Goal: Find specific page/section: Find specific page/section

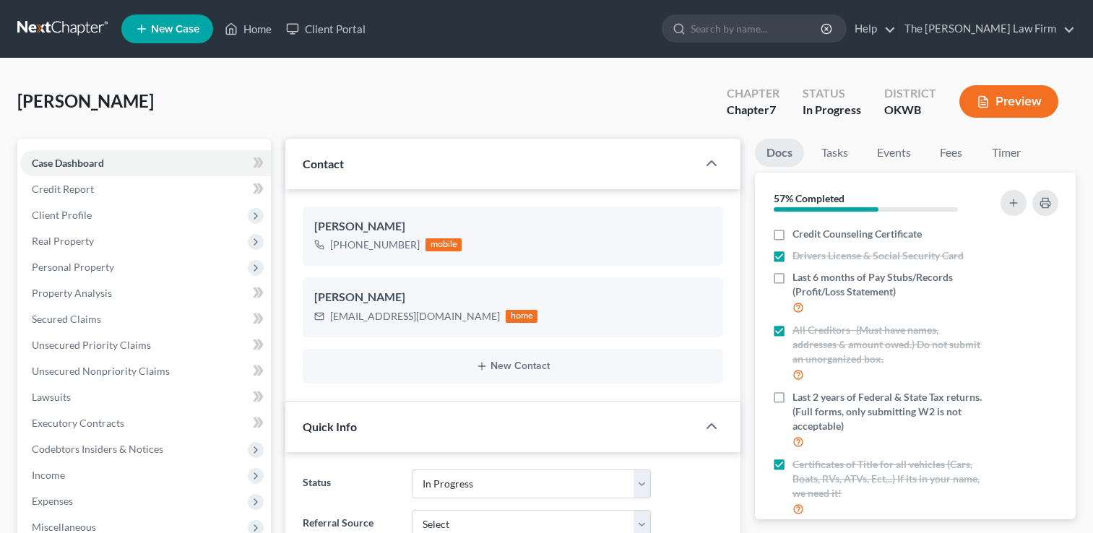
select select "4"
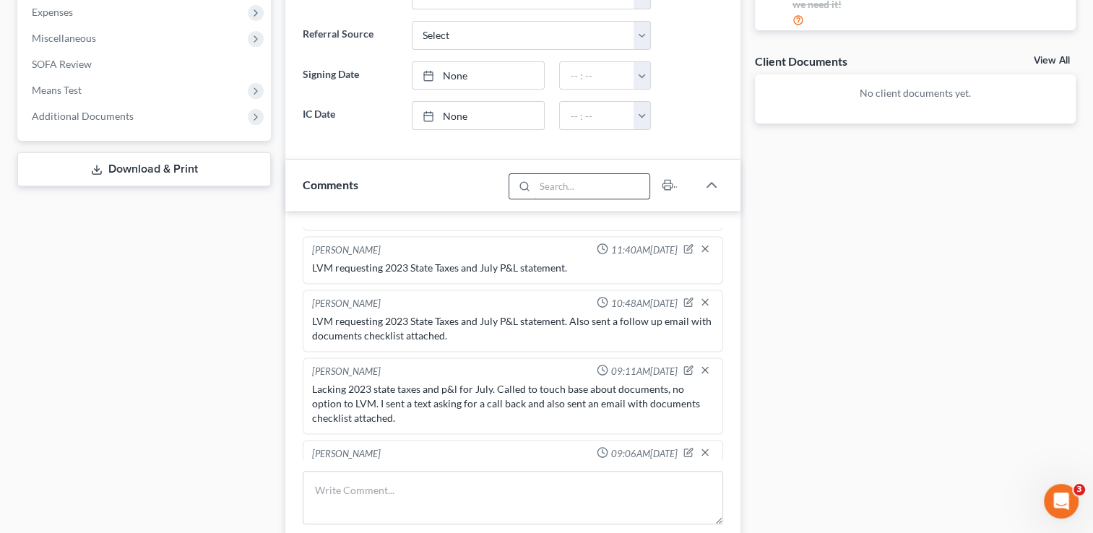
scroll to position [578, 0]
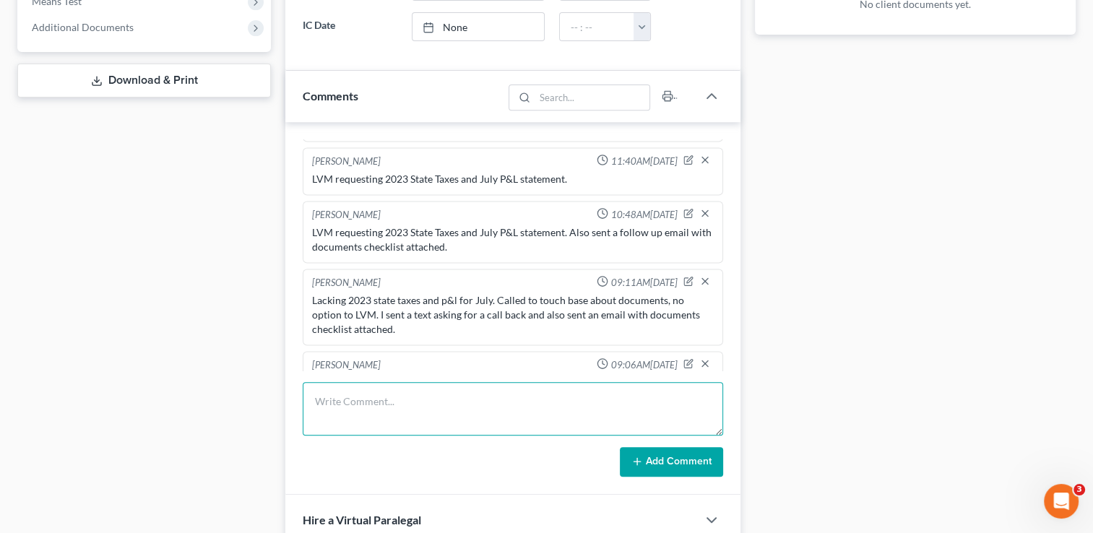
click at [452, 399] on textarea at bounding box center [513, 408] width 420 height 53
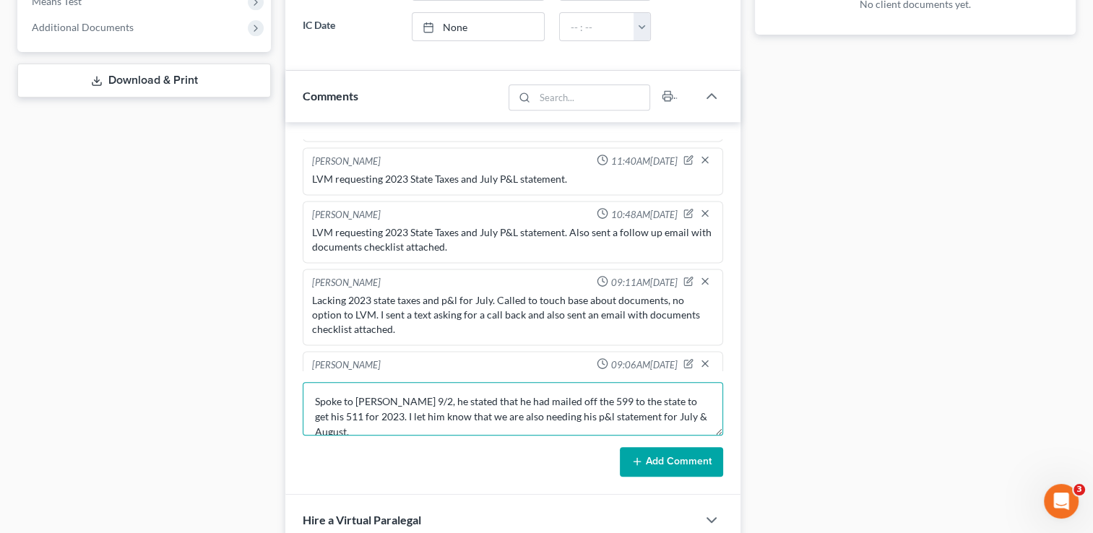
click at [622, 416] on textarea "Spoke to Peter 9/2, he stated that he had mailed off the 599 to the state to ge…" at bounding box center [513, 408] width 420 height 53
type textarea "Spoke to Peter 9/2, he stated that he had mailed off the 599 to the state to ge…"
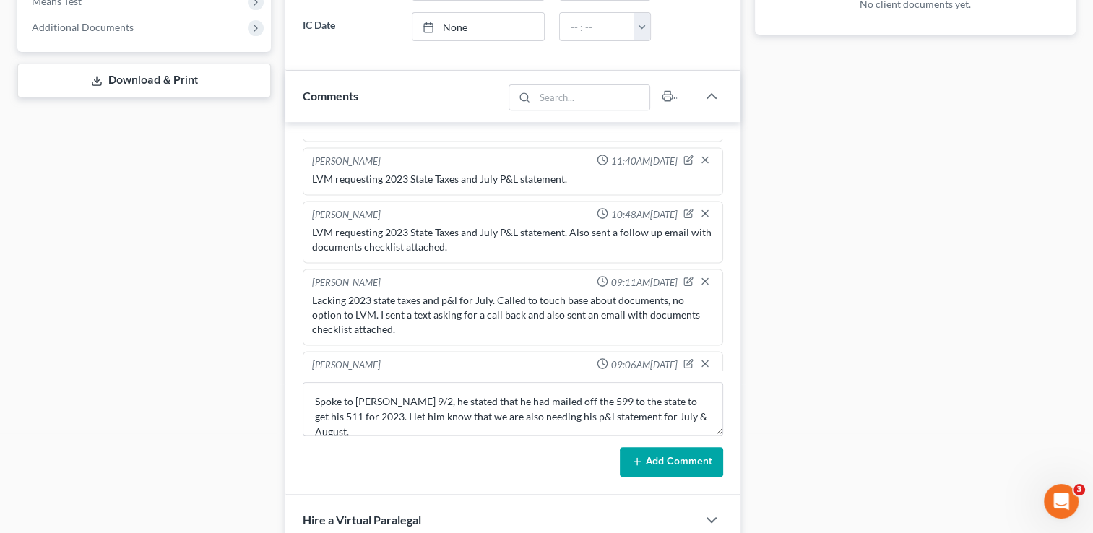
click at [676, 467] on button "Add Comment" at bounding box center [671, 462] width 103 height 30
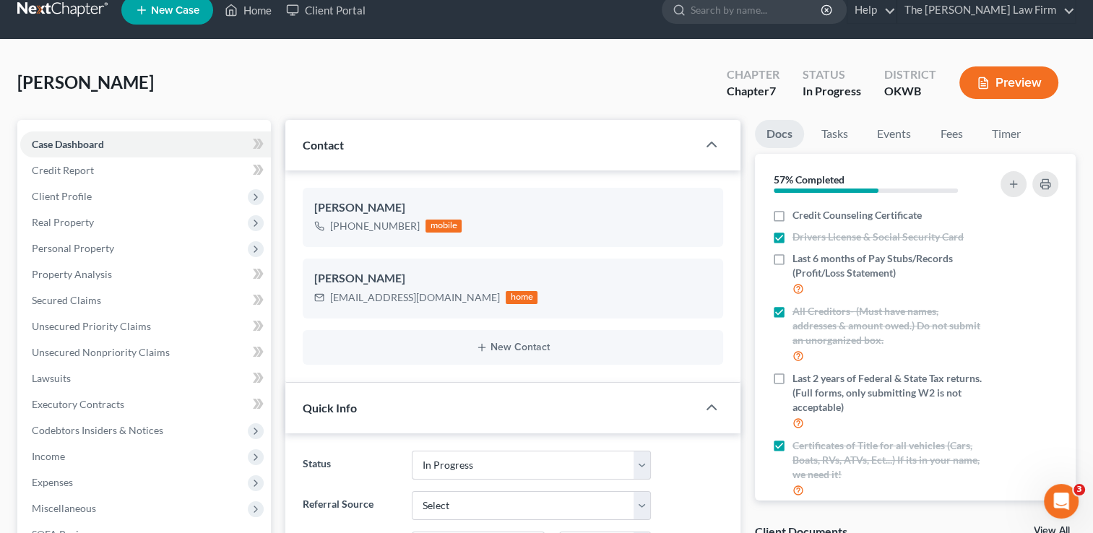
scroll to position [0, 0]
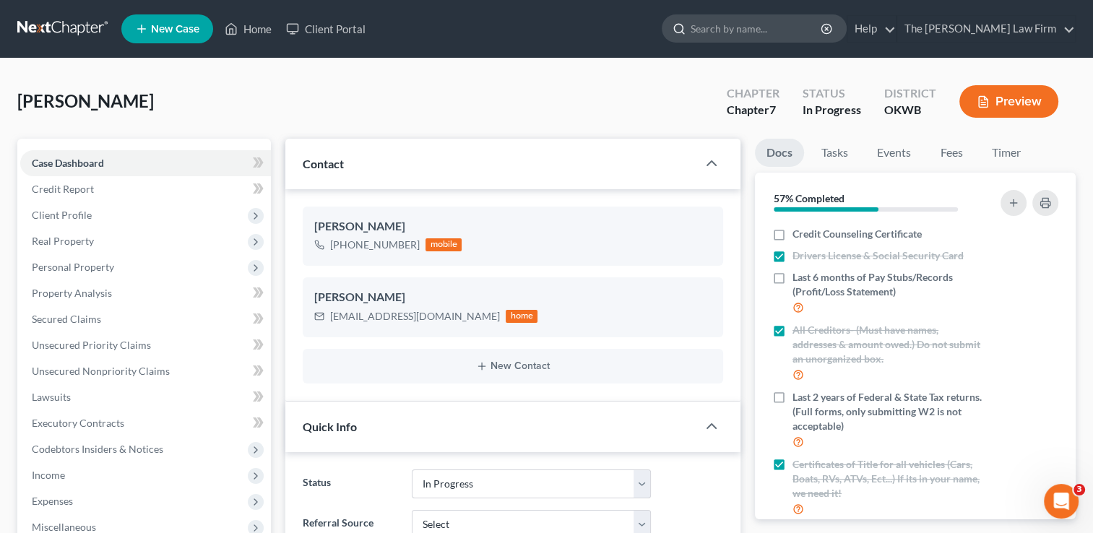
click at [774, 26] on input "search" at bounding box center [756, 28] width 132 height 27
click at [53, 27] on link at bounding box center [63, 29] width 92 height 26
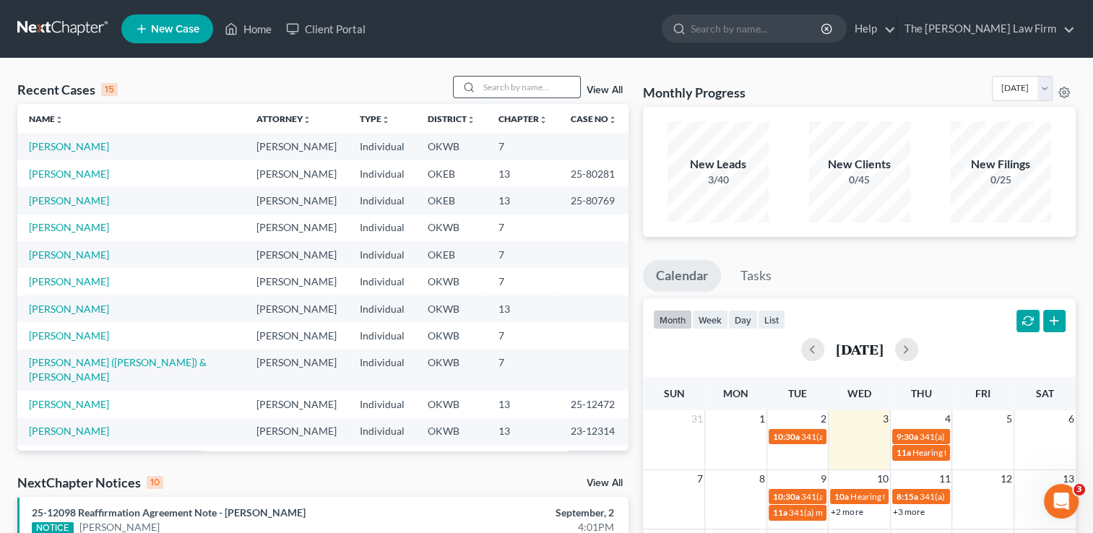
click at [485, 82] on input "search" at bounding box center [529, 87] width 101 height 21
paste input "25-11315"
type input "25-11315"
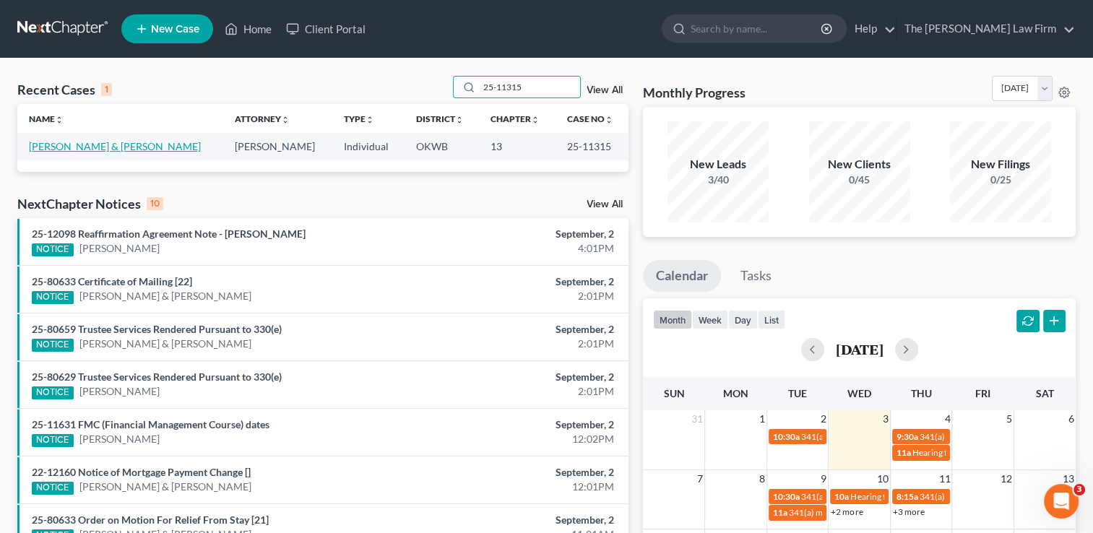
click at [103, 151] on link "[PERSON_NAME] & [PERSON_NAME]" at bounding box center [115, 146] width 172 height 12
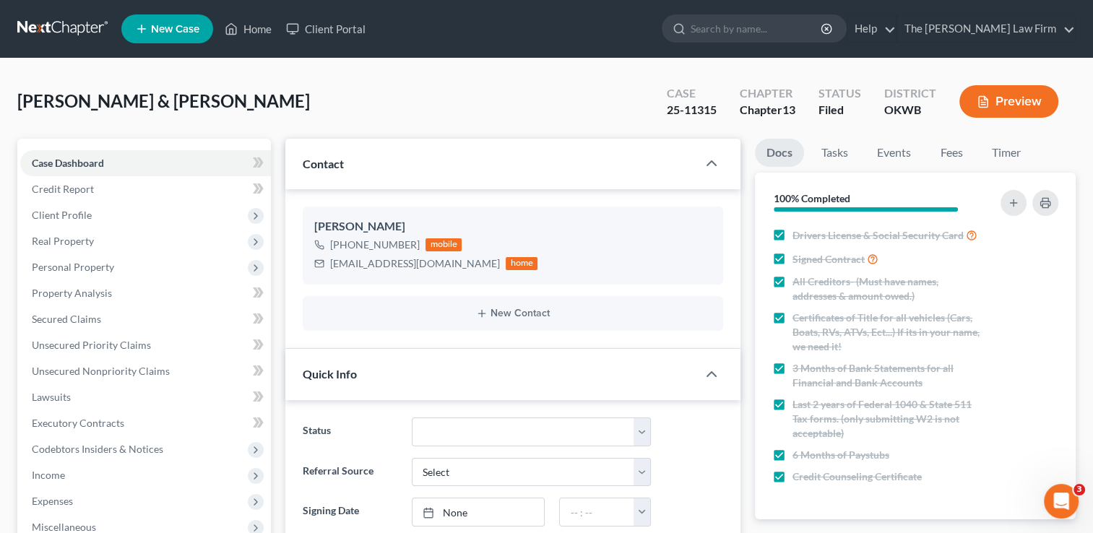
scroll to position [1644, 0]
click at [802, 36] on input "search" at bounding box center [756, 28] width 132 height 27
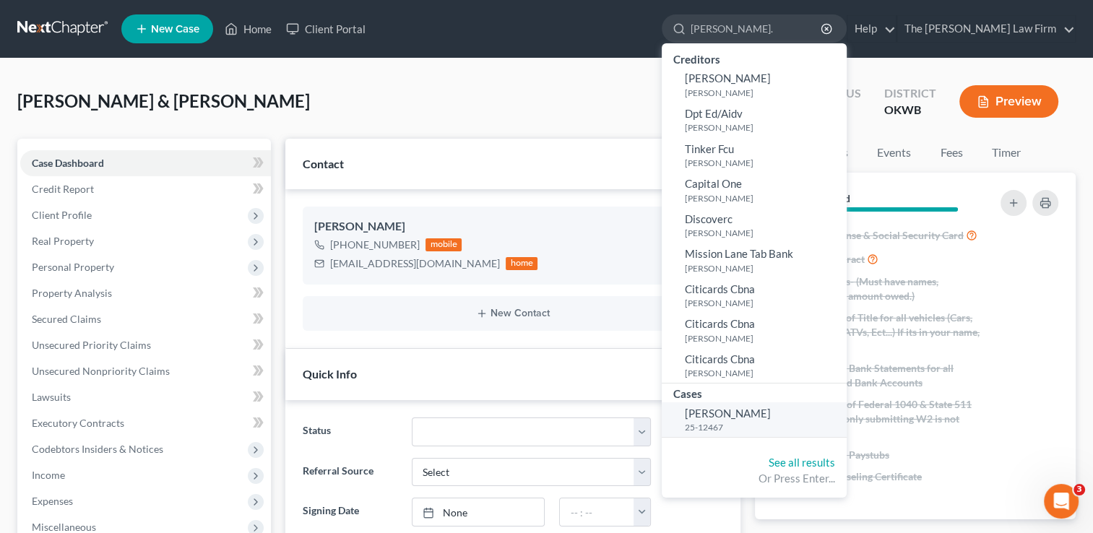
type input "[PERSON_NAME]."
click at [769, 421] on small "25-12467" at bounding box center [764, 427] width 158 height 12
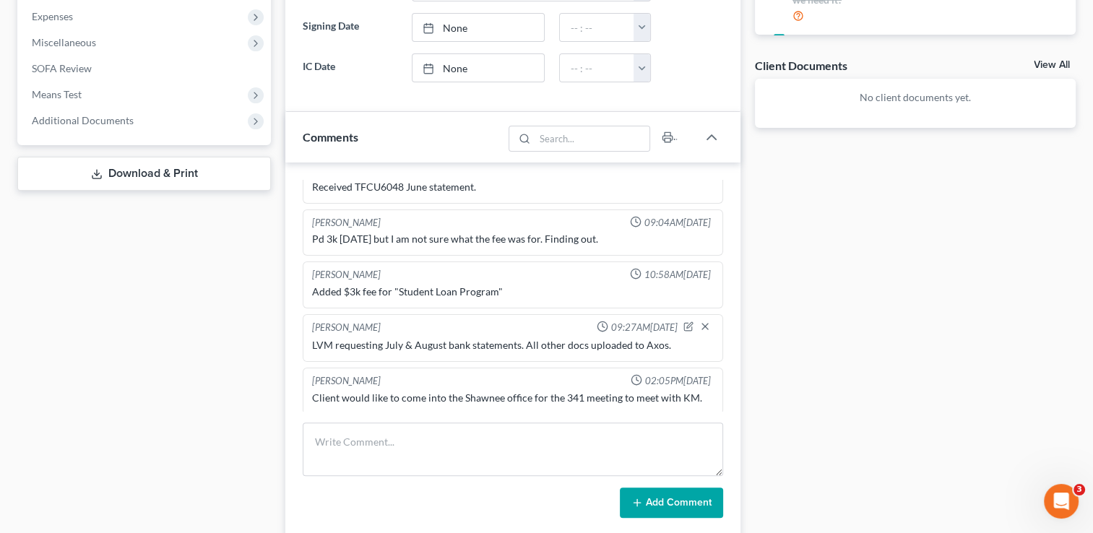
scroll to position [506, 0]
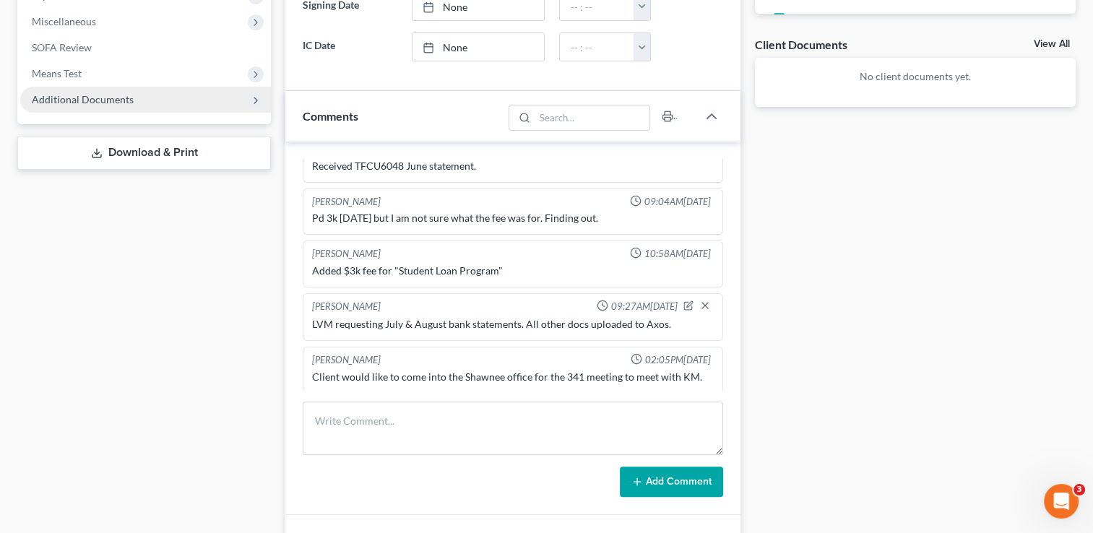
click at [160, 103] on span "Additional Documents" at bounding box center [145, 100] width 251 height 26
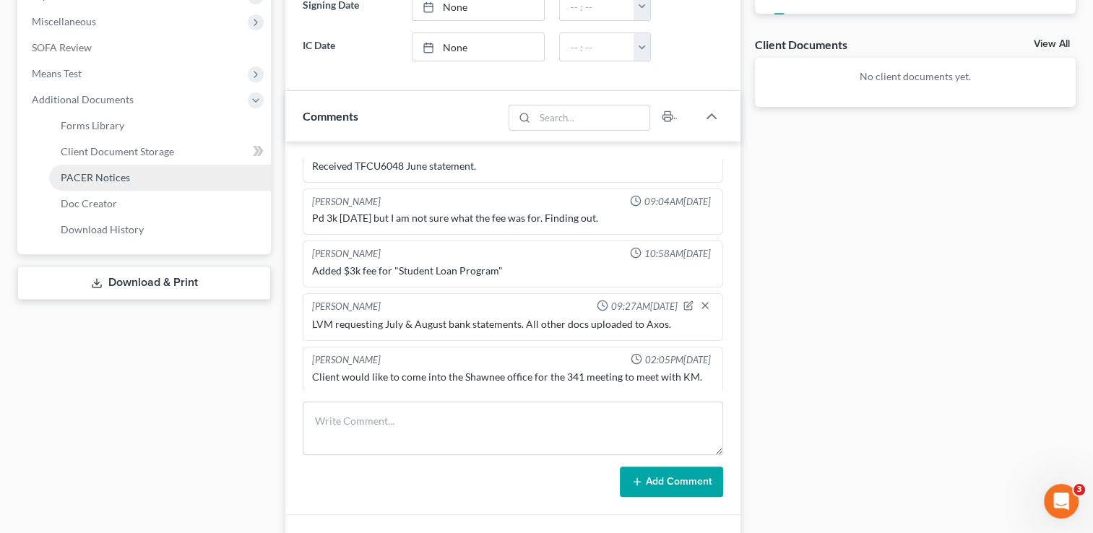
click at [121, 181] on span "PACER Notices" at bounding box center [95, 177] width 69 height 12
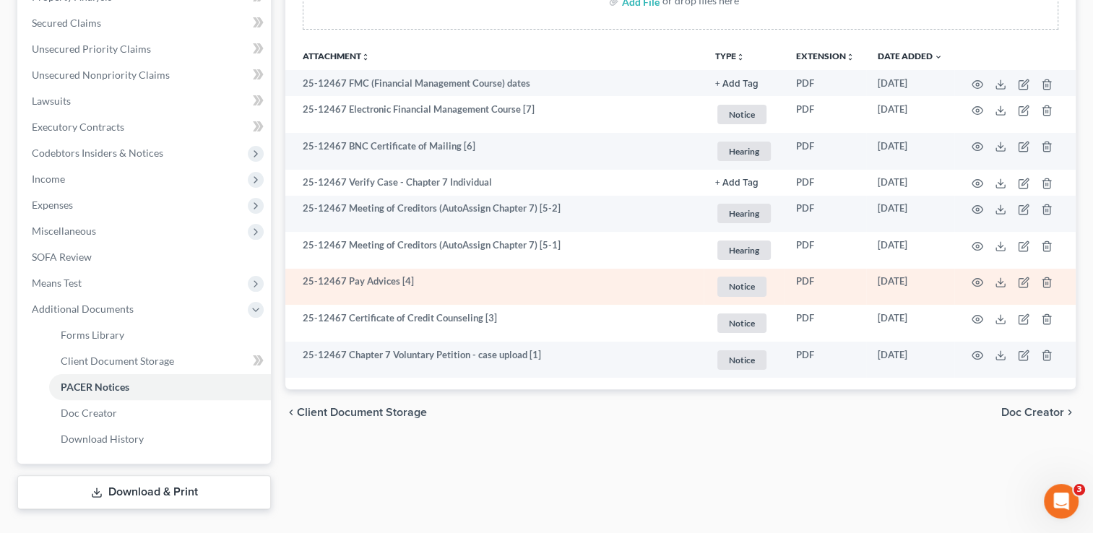
scroll to position [326, 0]
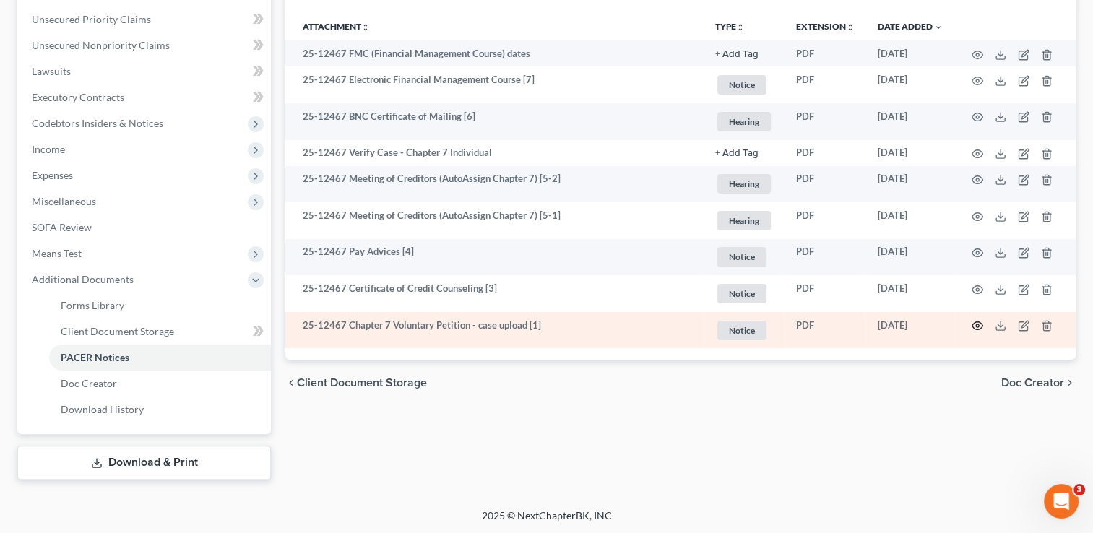
click at [977, 321] on icon "button" at bounding box center [977, 326] width 12 height 12
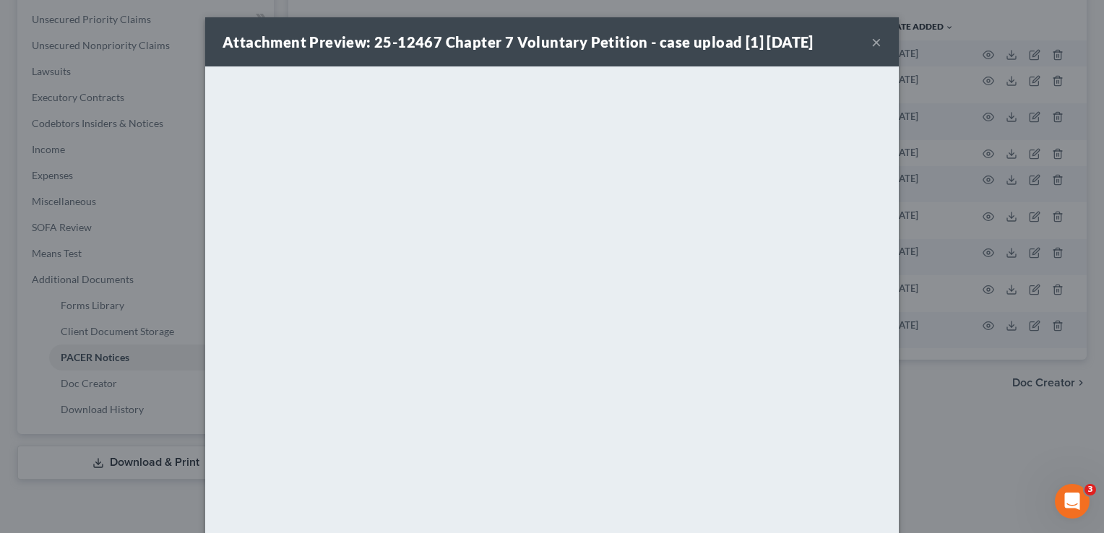
click at [871, 48] on button "×" at bounding box center [876, 41] width 10 height 17
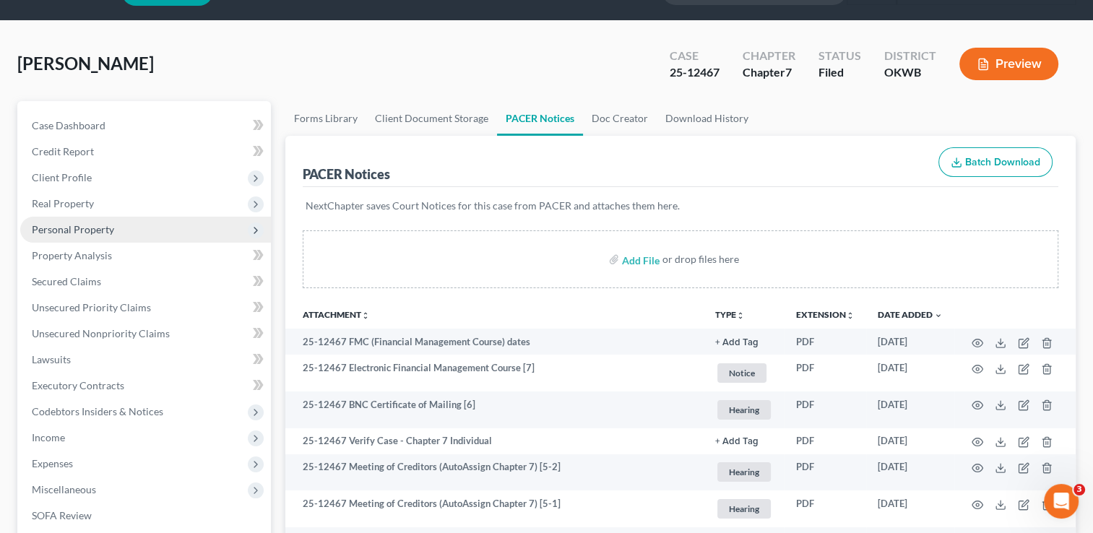
scroll to position [37, 0]
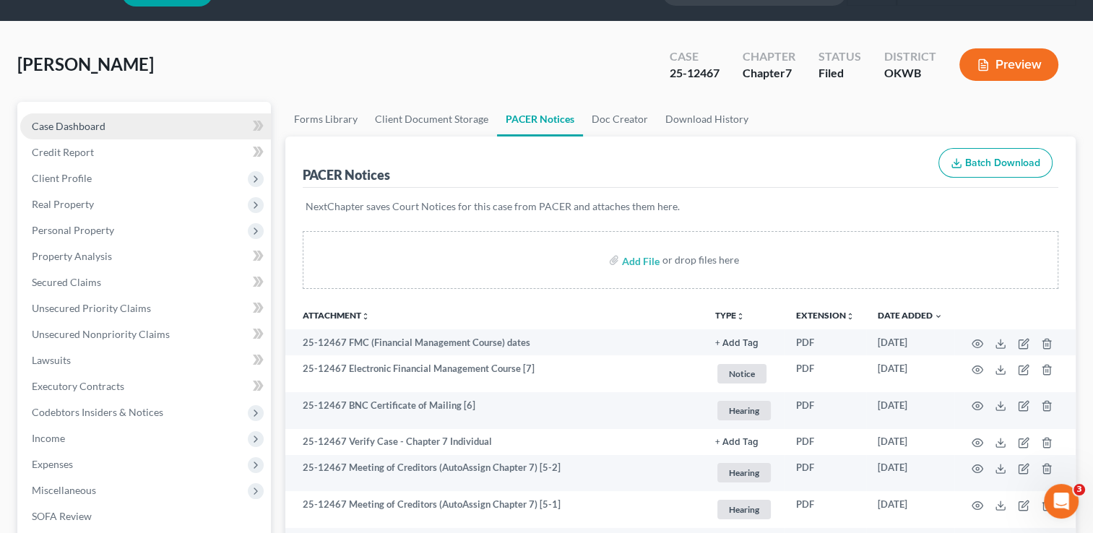
click at [126, 129] on link "Case Dashboard" at bounding box center [145, 126] width 251 height 26
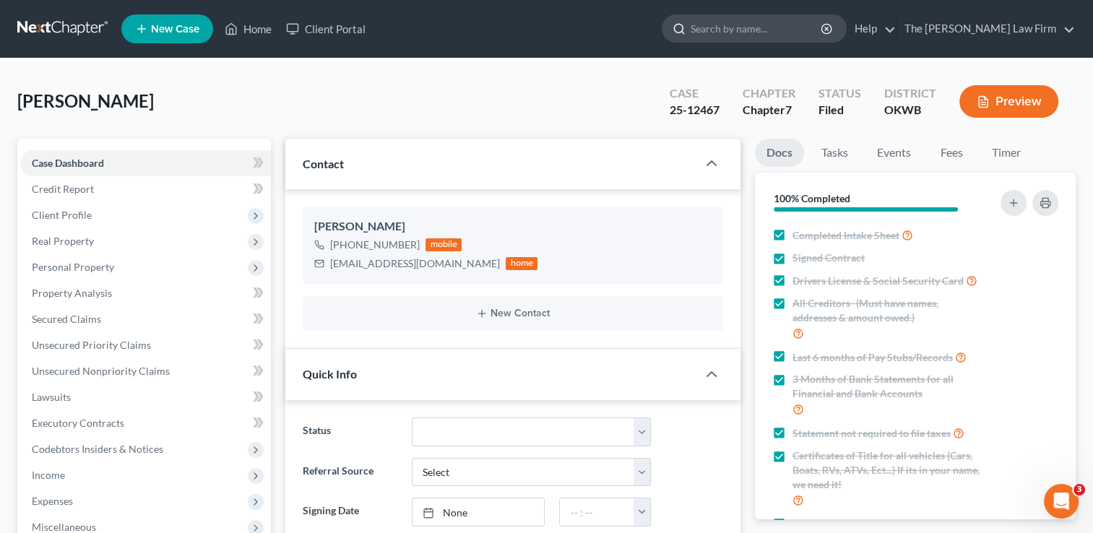
click at [761, 24] on input "search" at bounding box center [756, 28] width 132 height 27
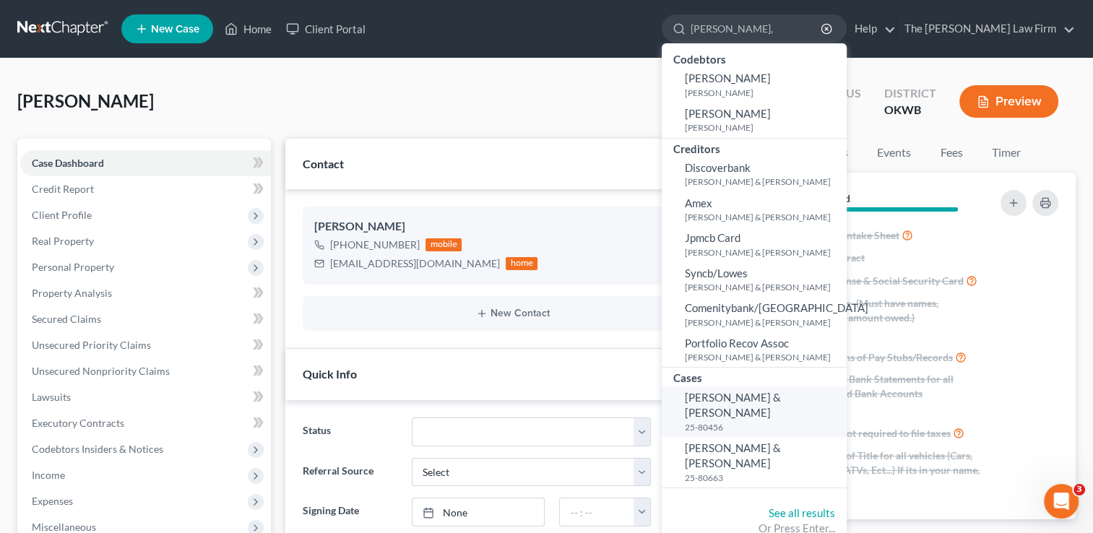
type input "[PERSON_NAME],"
click at [792, 412] on link "[PERSON_NAME] & [PERSON_NAME] 25-80456" at bounding box center [754, 411] width 185 height 51
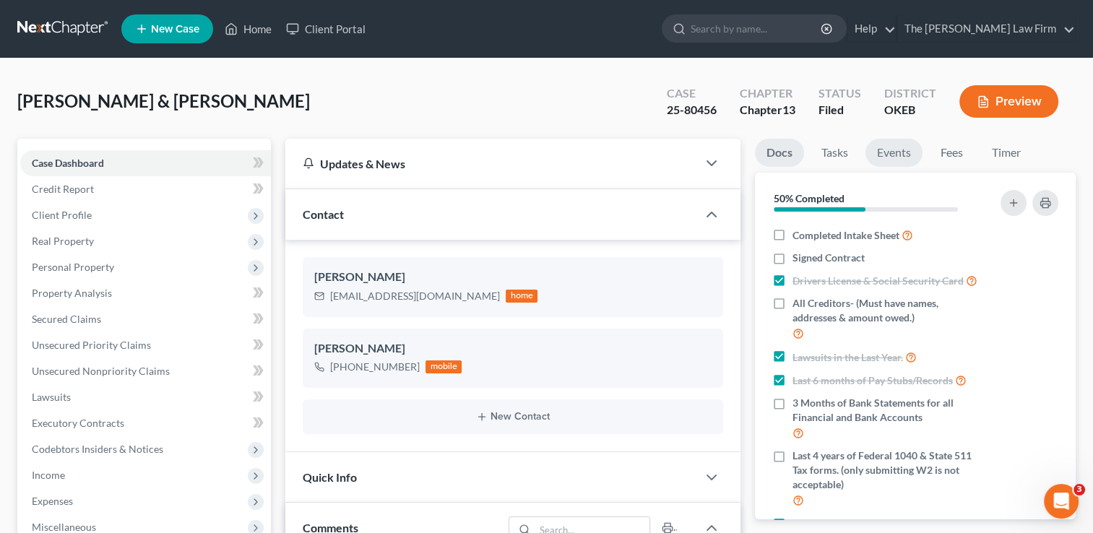
scroll to position [818, 0]
click at [902, 154] on link "Events" at bounding box center [893, 153] width 57 height 28
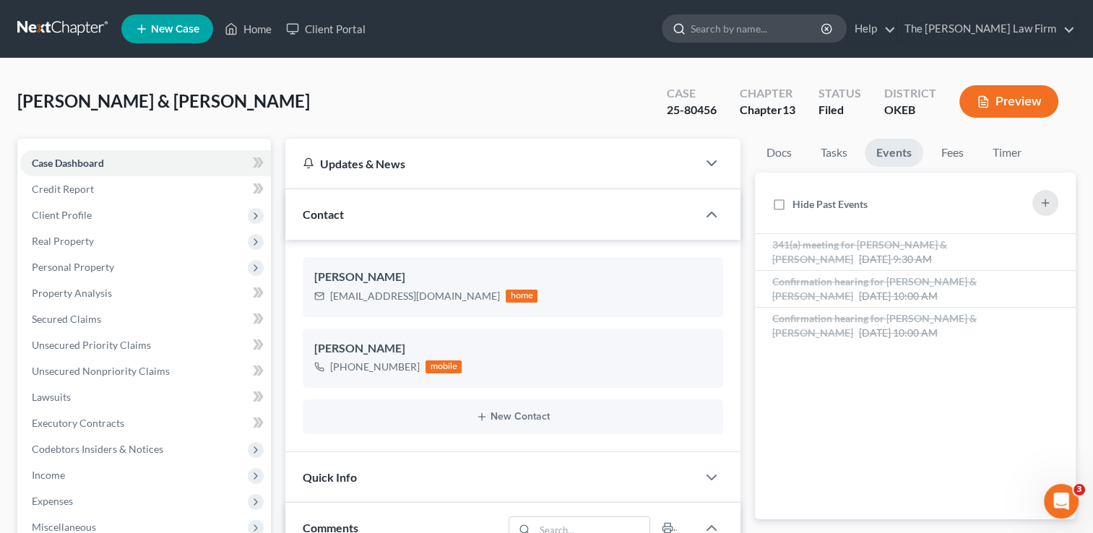
click at [763, 32] on input "search" at bounding box center [756, 28] width 132 height 27
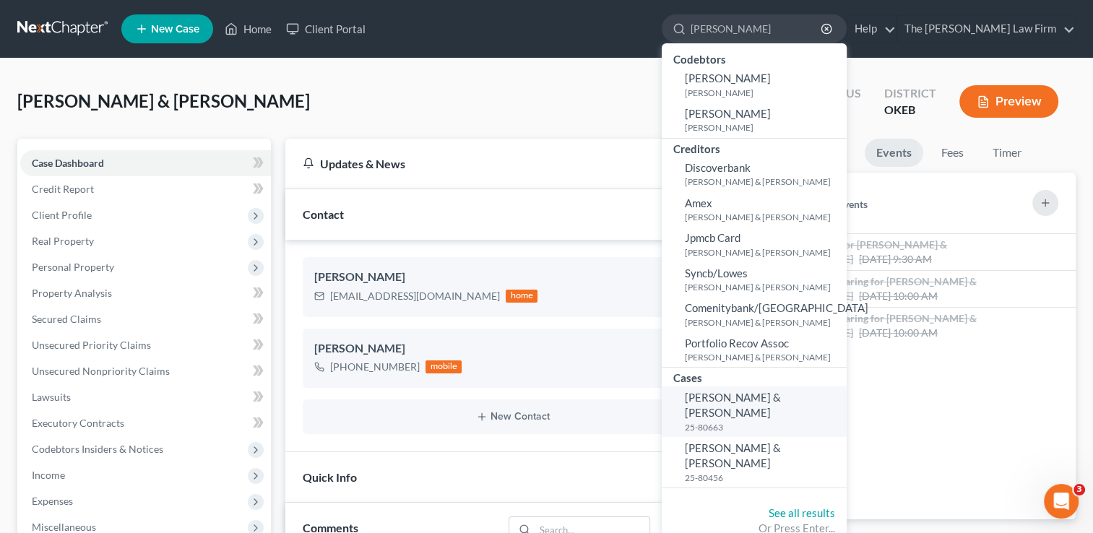
type input "[PERSON_NAME]"
click at [766, 415] on span "[PERSON_NAME] & [PERSON_NAME]" at bounding box center [733, 405] width 96 height 28
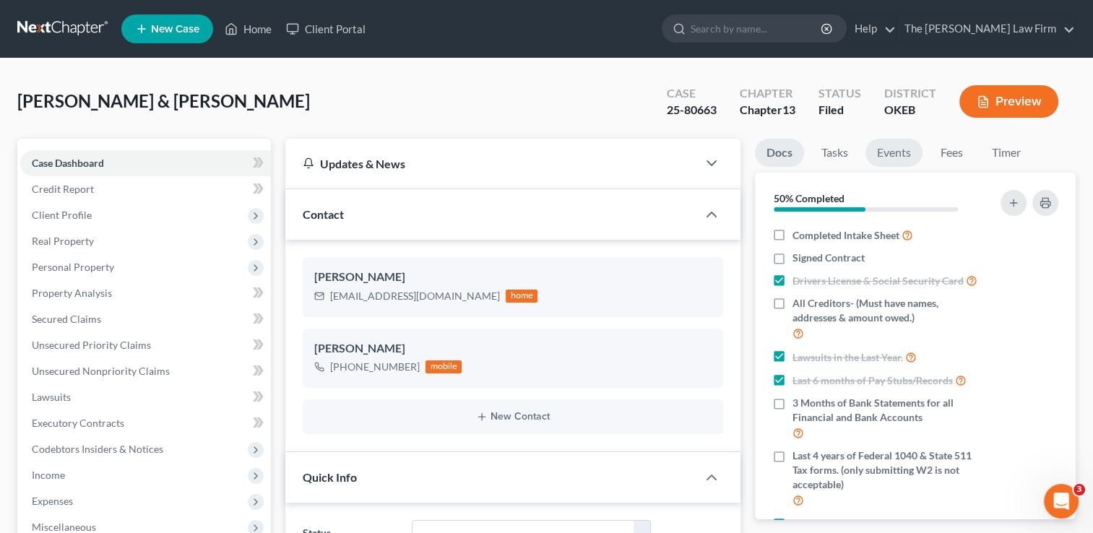
click at [910, 157] on link "Events" at bounding box center [893, 153] width 57 height 28
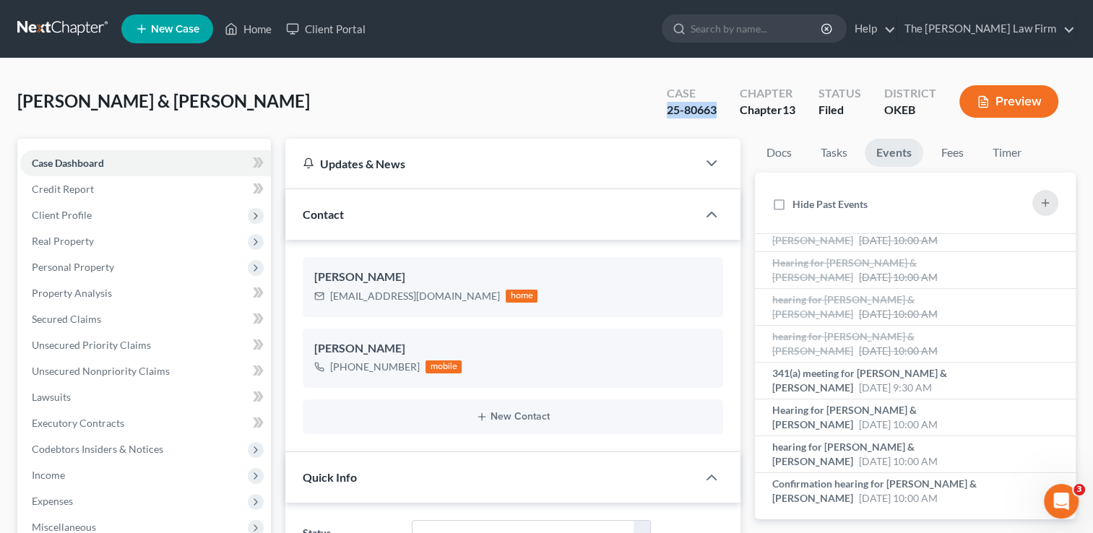
drag, startPoint x: 667, startPoint y: 109, endPoint x: 715, endPoint y: 112, distance: 47.8
click at [715, 112] on div "25-80663" at bounding box center [692, 110] width 50 height 17
drag, startPoint x: 715, startPoint y: 112, endPoint x: 701, endPoint y: 109, distance: 14.7
copy div "25-80663"
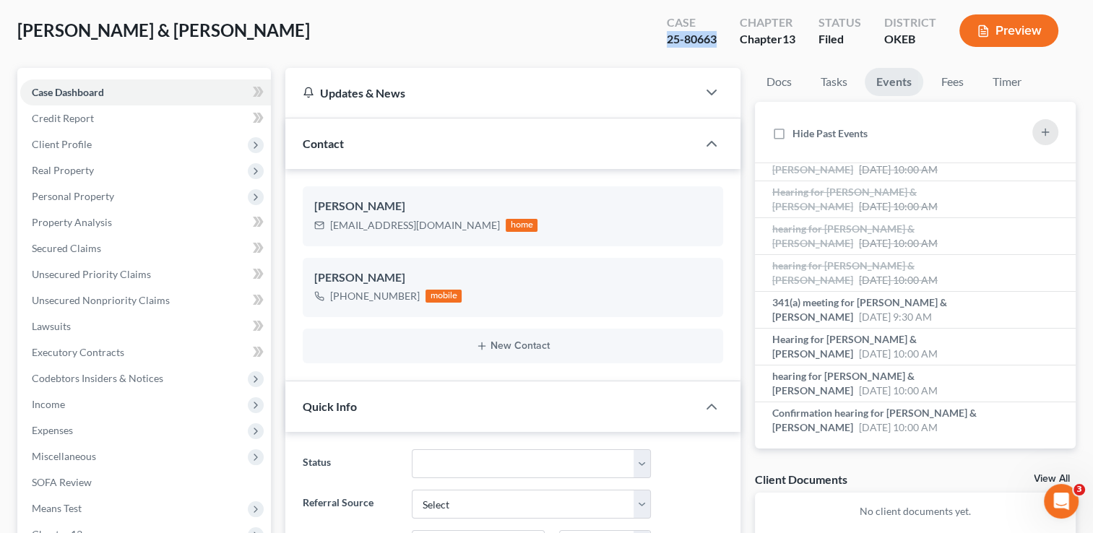
scroll to position [361, 0]
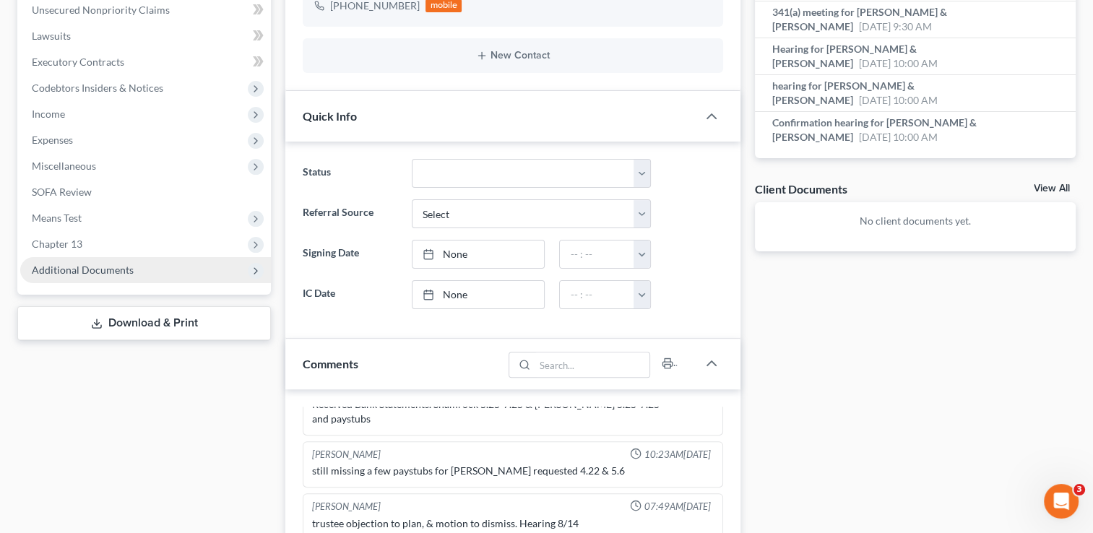
click at [69, 274] on span "Additional Documents" at bounding box center [83, 270] width 102 height 12
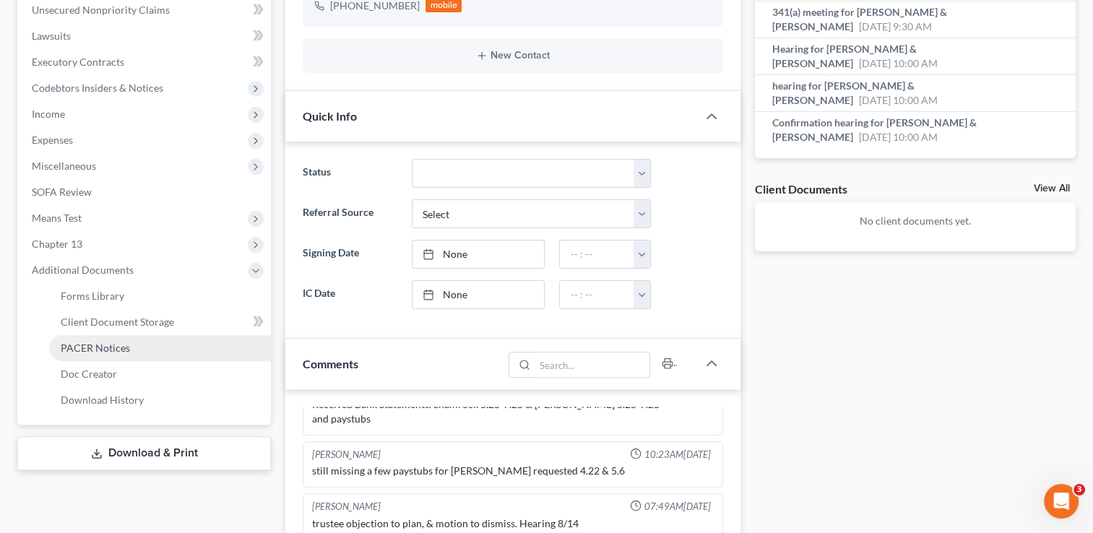
click at [90, 354] on link "PACER Notices" at bounding box center [160, 348] width 222 height 26
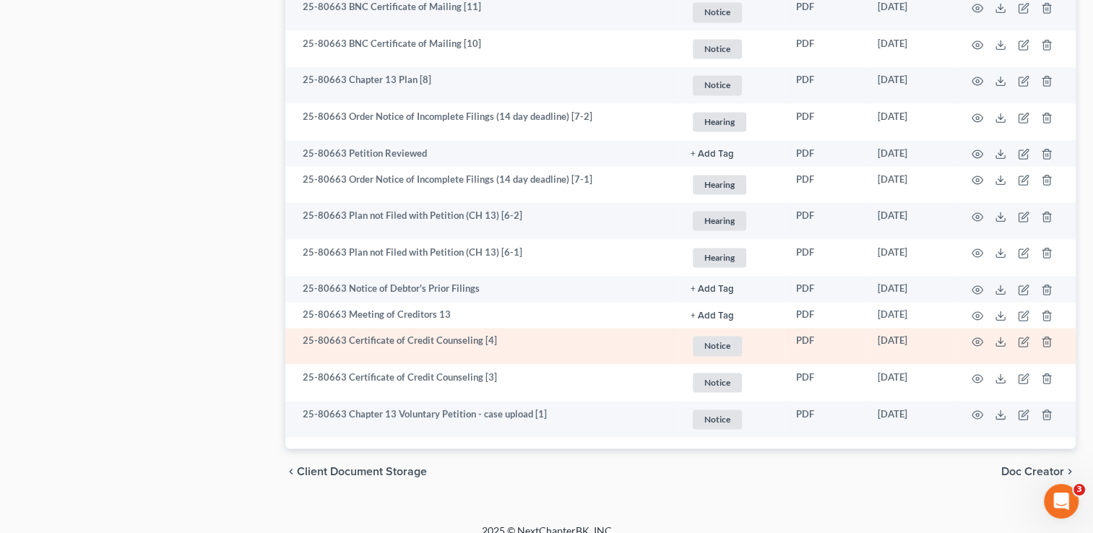
scroll to position [2127, 0]
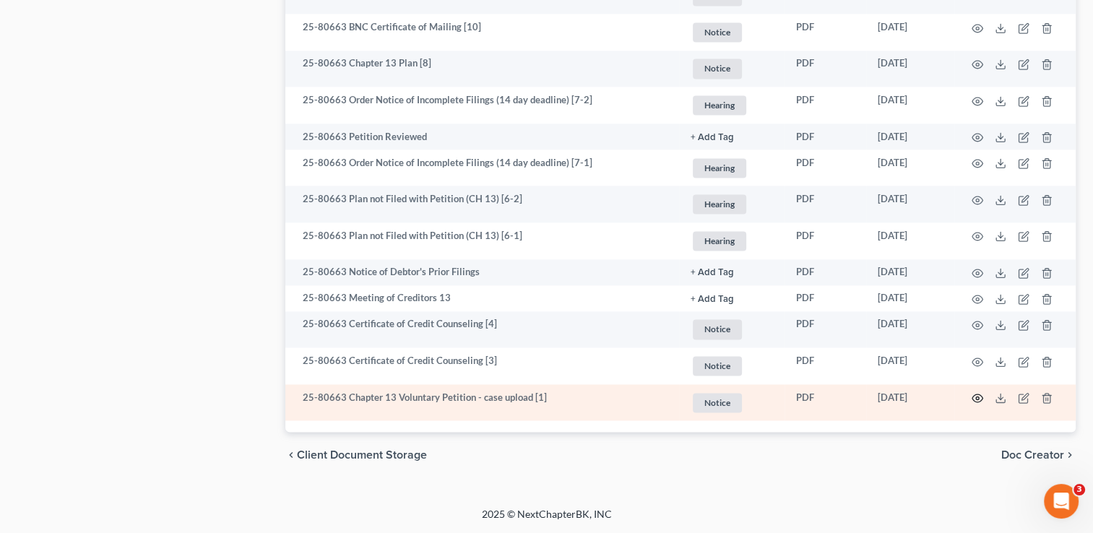
click at [979, 399] on icon "button" at bounding box center [977, 398] width 12 height 12
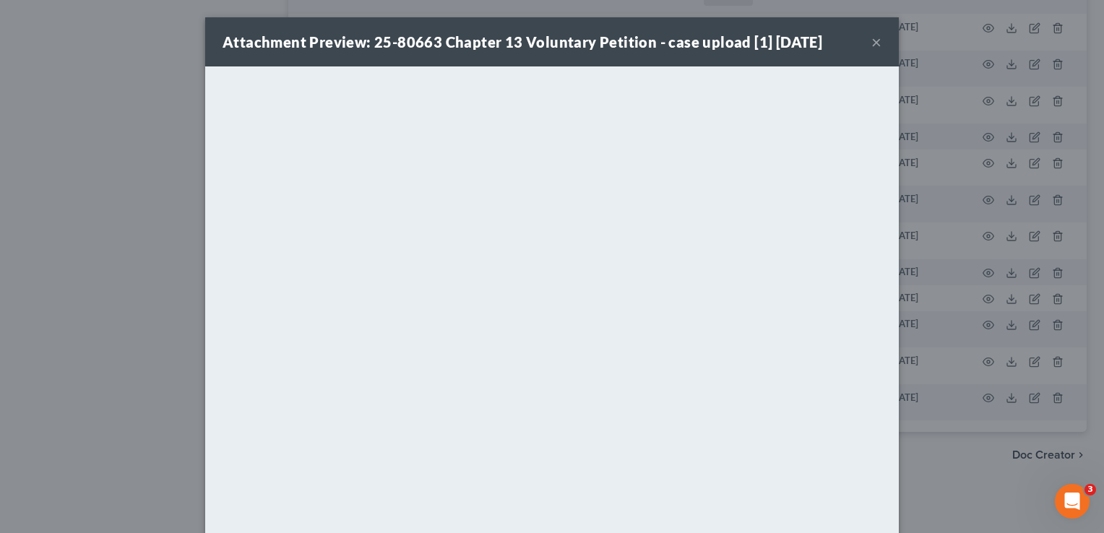
click at [871, 48] on button "×" at bounding box center [876, 41] width 10 height 17
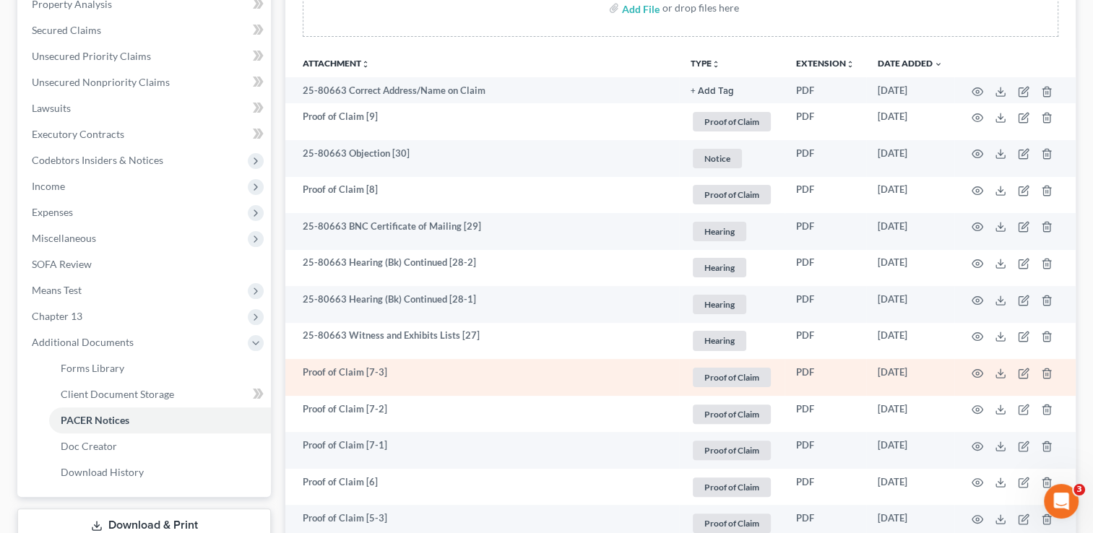
scroll to position [0, 0]
